Goal: Transaction & Acquisition: Purchase product/service

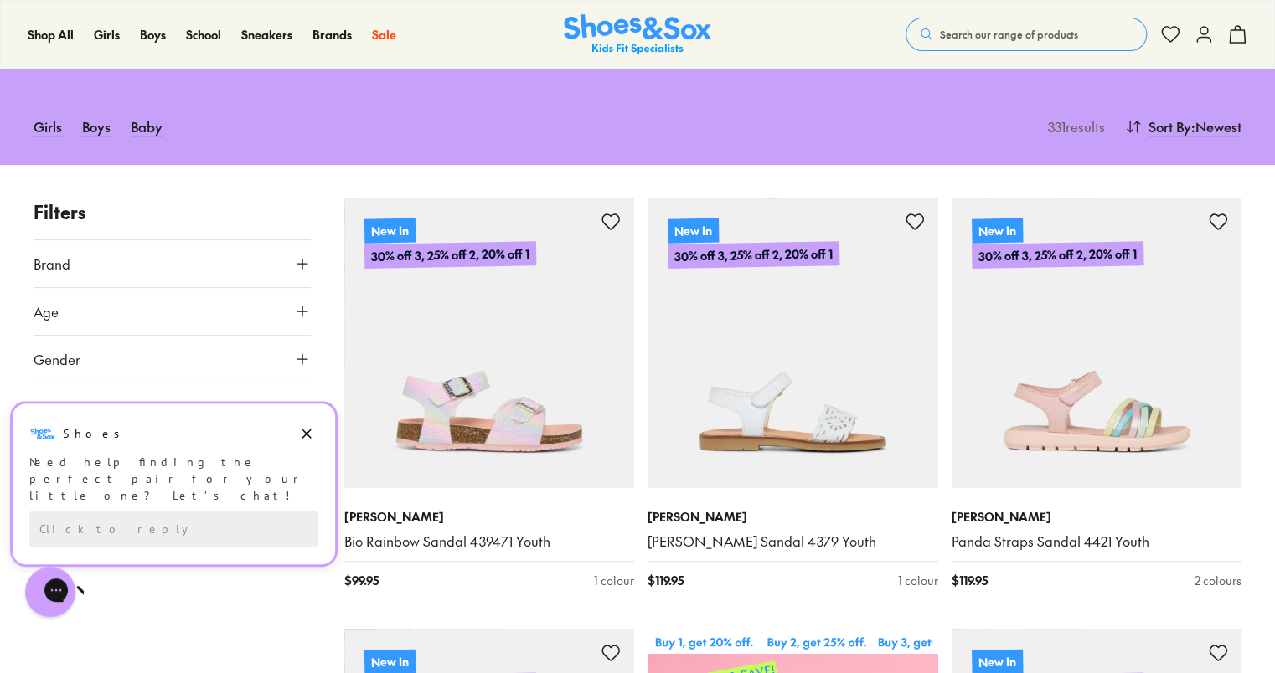
type input "***"
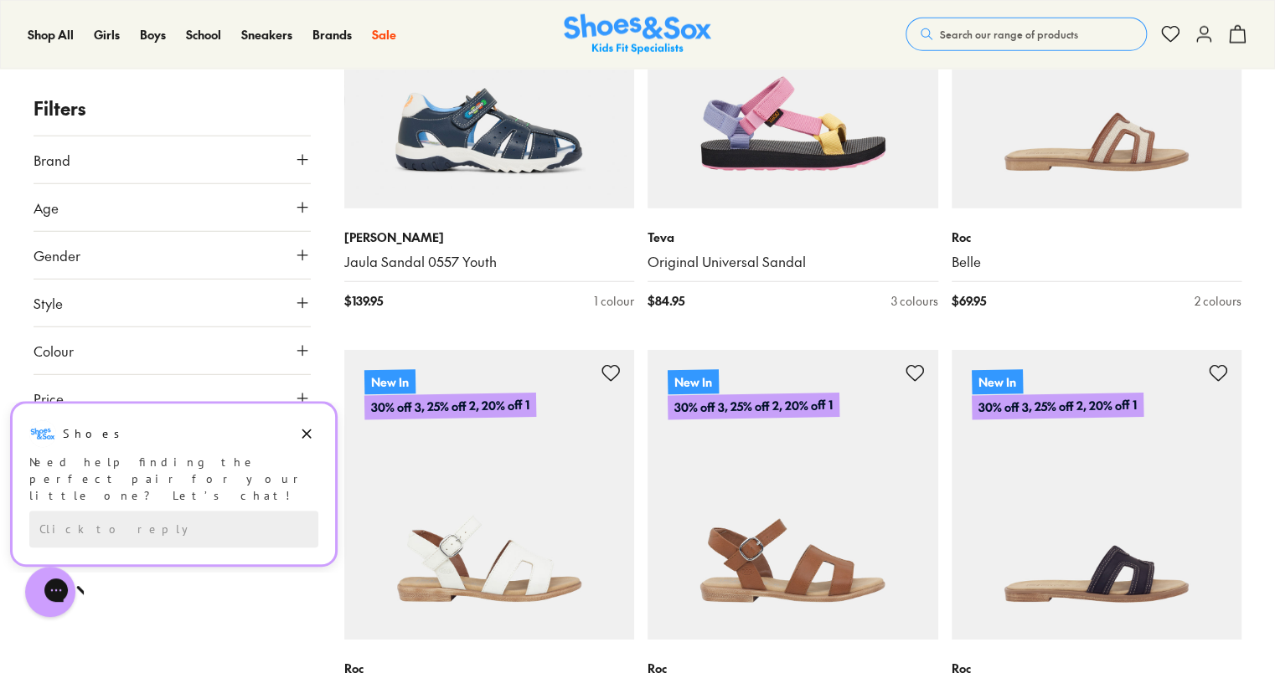
scroll to position [2163, 0]
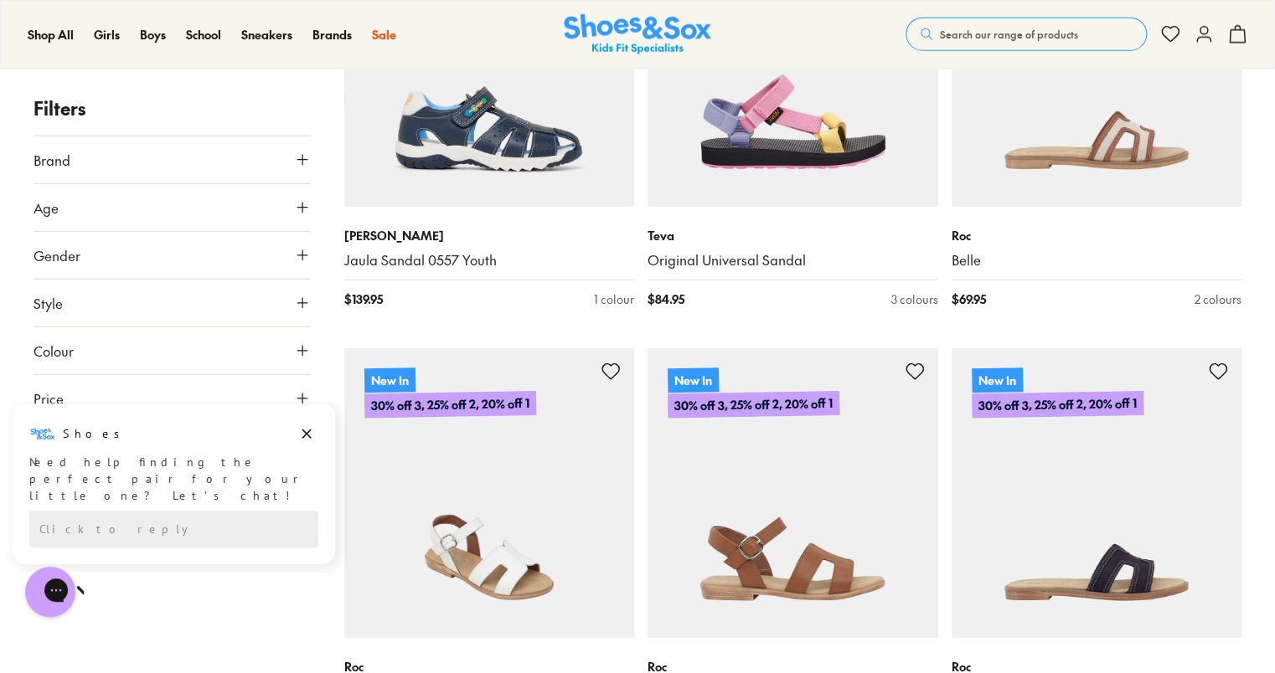
click at [498, 477] on img at bounding box center [489, 493] width 291 height 291
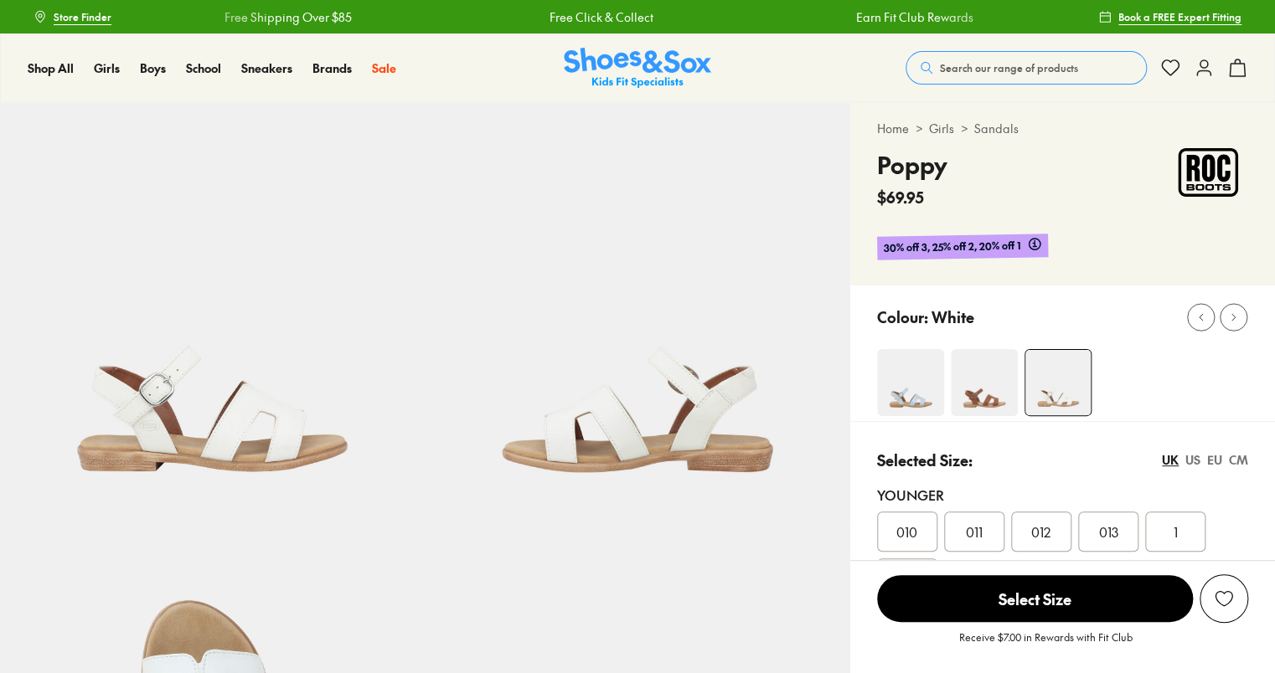
select select "*"
click at [906, 358] on img at bounding box center [910, 382] width 67 height 67
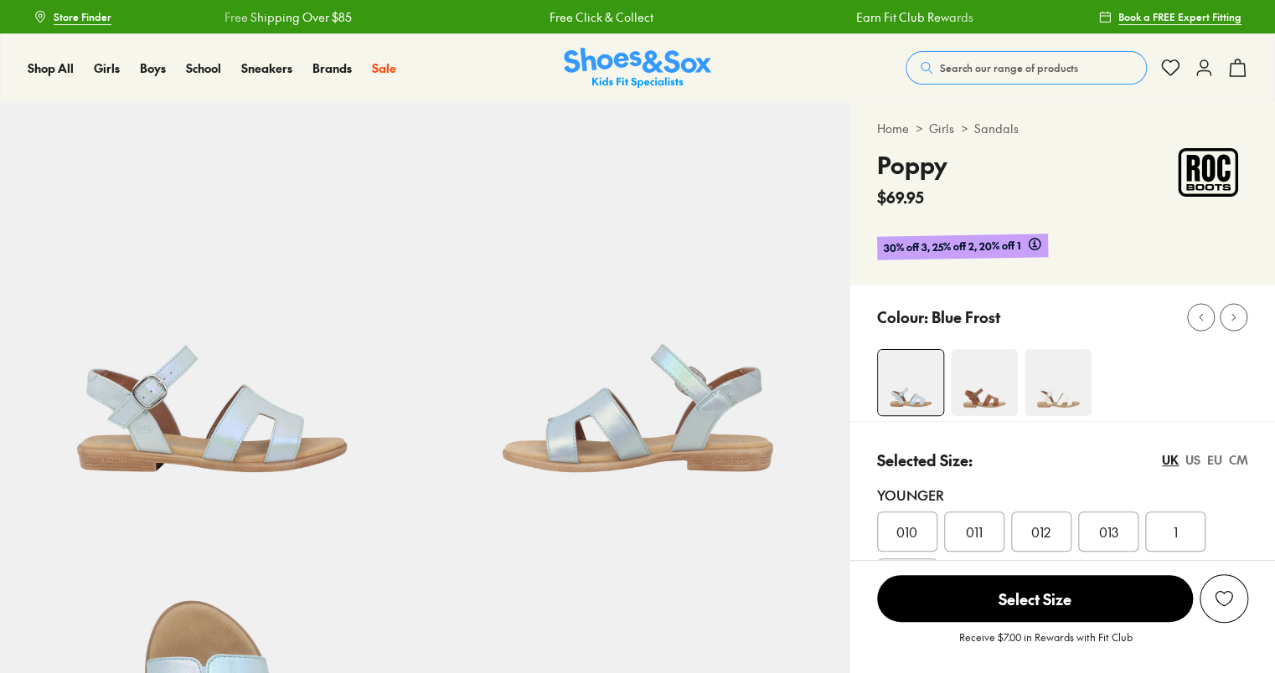
select select "*"
click at [1031, 362] on img at bounding box center [1057, 382] width 67 height 67
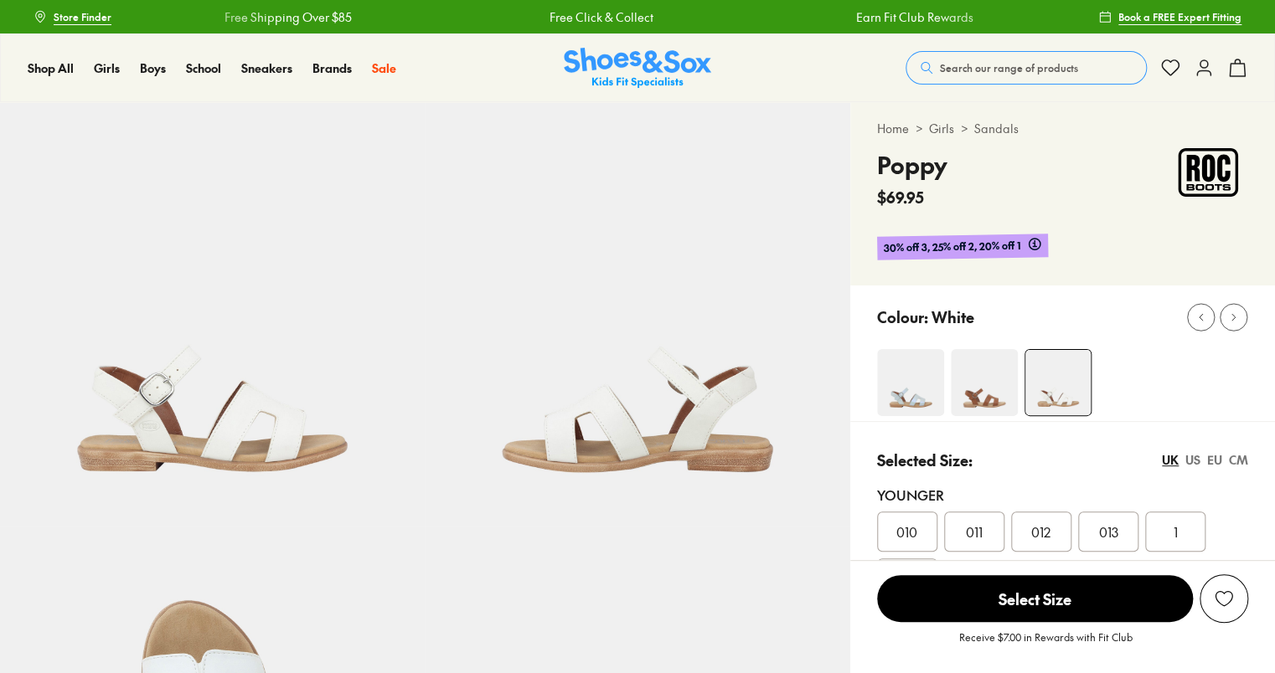
select select "*"
